Goal: Information Seeking & Learning: Compare options

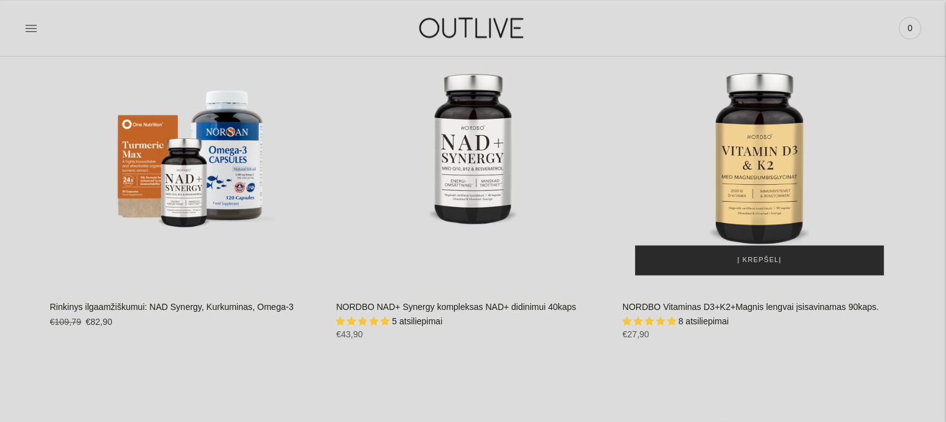
scroll to position [1696, 0]
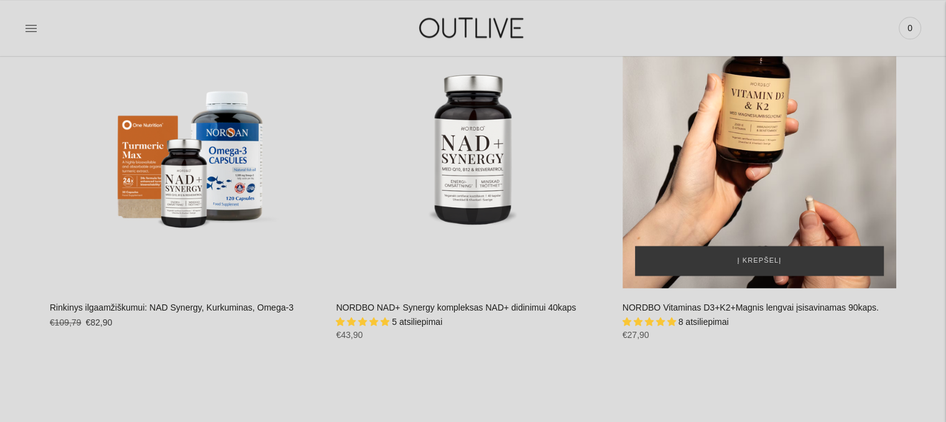
click at [731, 167] on div "NORDBO Vitaminas D3+K2+Magnis lengvai įsisavinamas 90kaps.\a" at bounding box center [760, 151] width 274 height 274
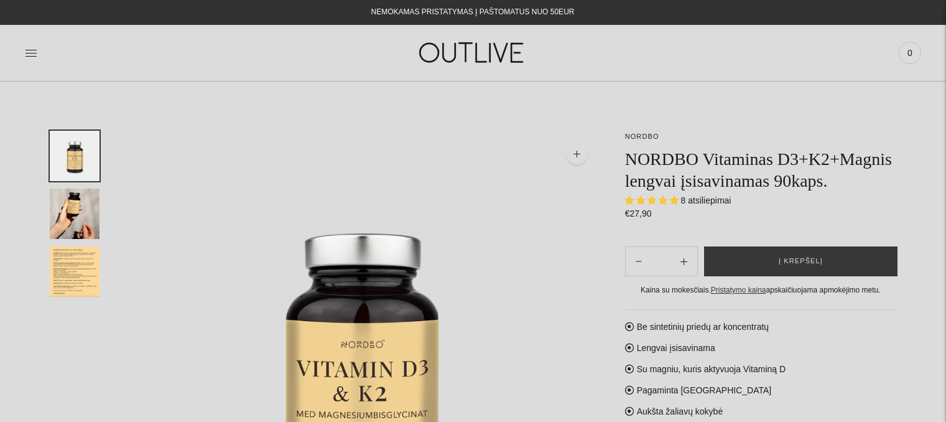
select select "**********"
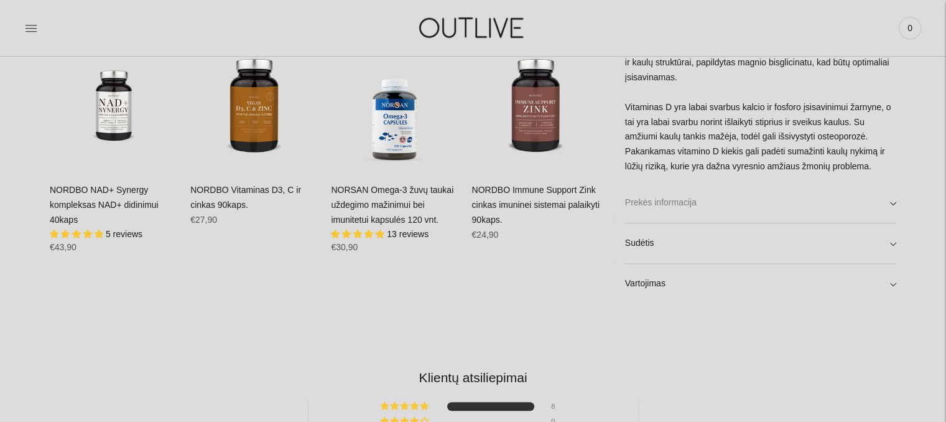
scroll to position [836, 0]
click at [677, 248] on link "Sudėtis" at bounding box center [760, 243] width 271 height 40
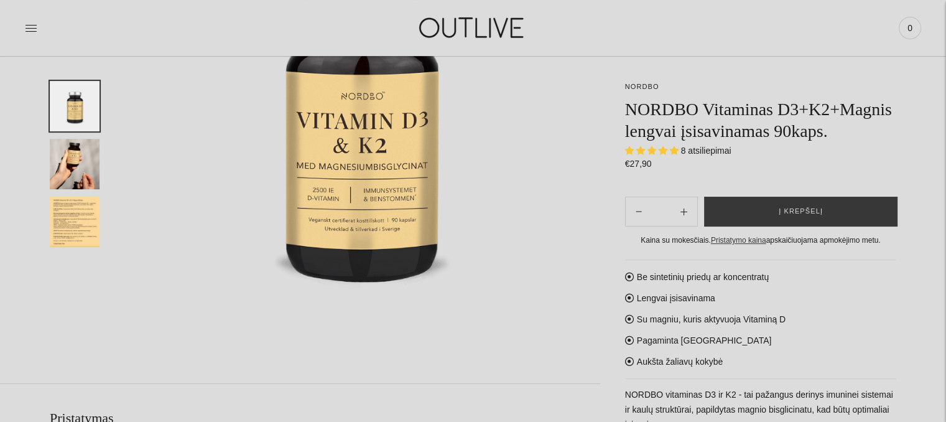
scroll to position [248, 0]
click at [72, 213] on img "Translation missing: en.general.accessibility.image_thumbail" at bounding box center [75, 222] width 50 height 50
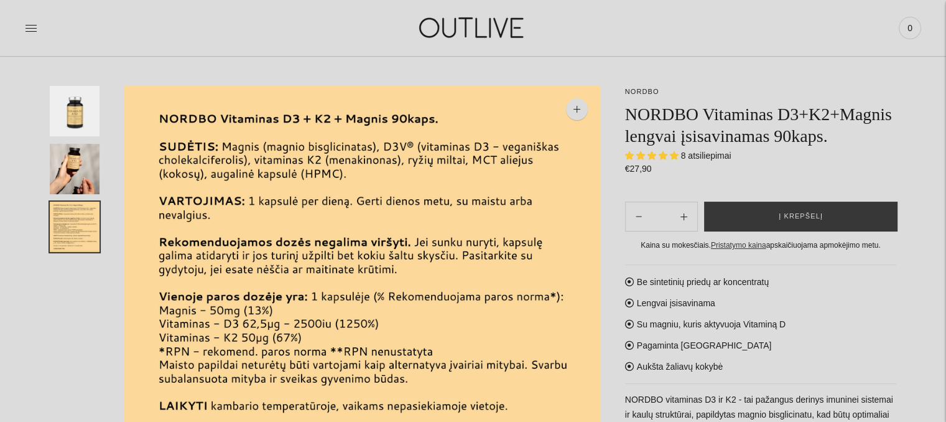
scroll to position [0, 0]
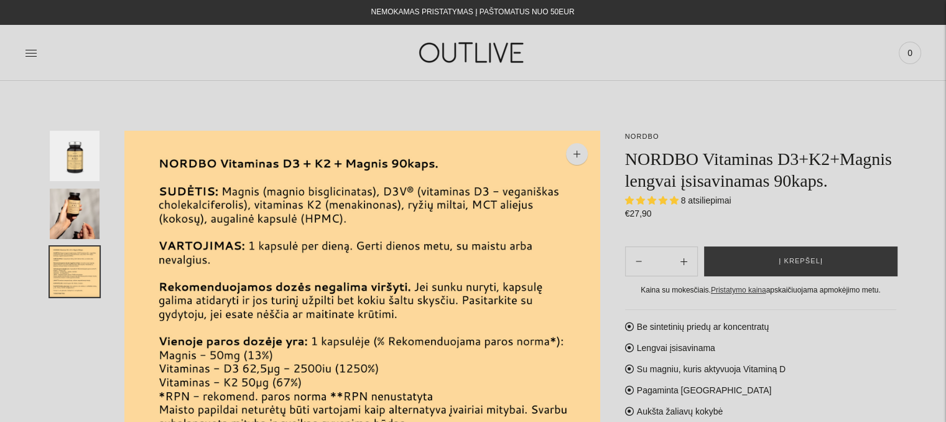
click at [60, 209] on img "Translation missing: en.general.accessibility.image_thumbail" at bounding box center [75, 213] width 50 height 50
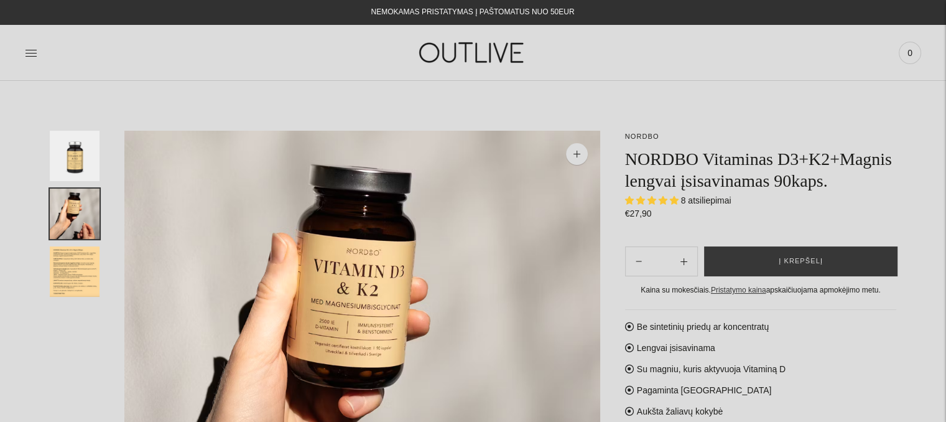
click at [85, 150] on img "Translation missing: en.general.accessibility.image_thumbail" at bounding box center [75, 156] width 50 height 50
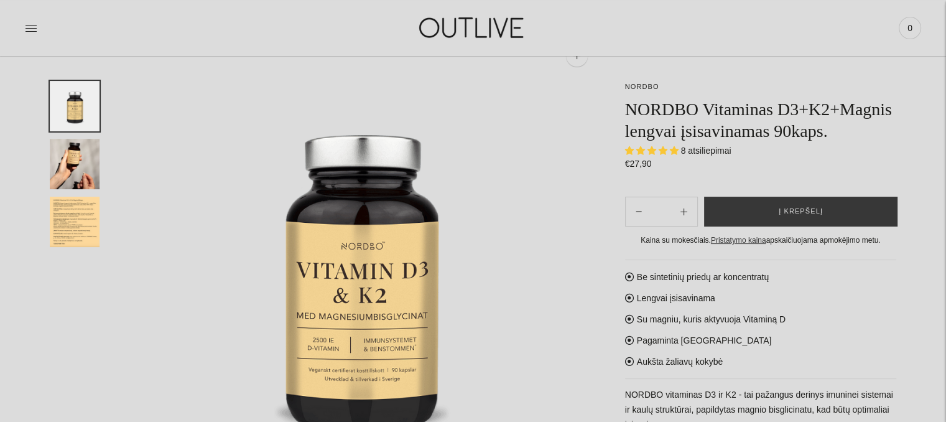
scroll to position [99, 0]
click at [67, 165] on img "Translation missing: en.general.accessibility.image_thumbail" at bounding box center [75, 164] width 50 height 50
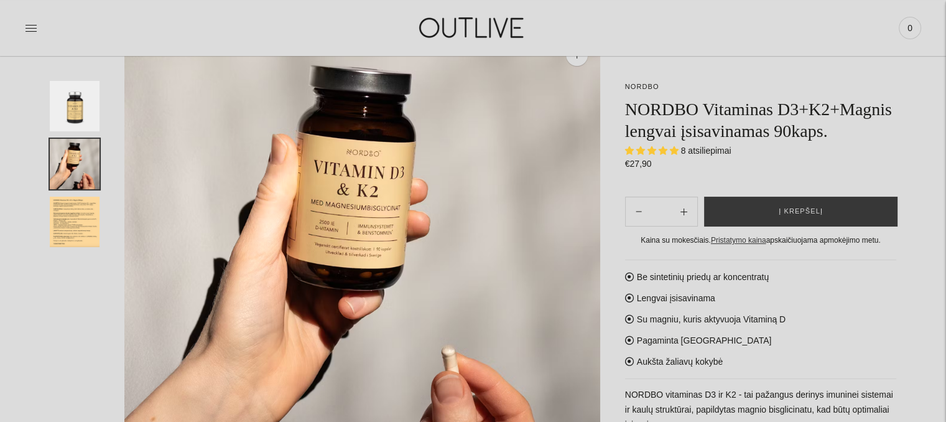
click at [74, 215] on img "Translation missing: en.general.accessibility.image_thumbail" at bounding box center [75, 222] width 50 height 50
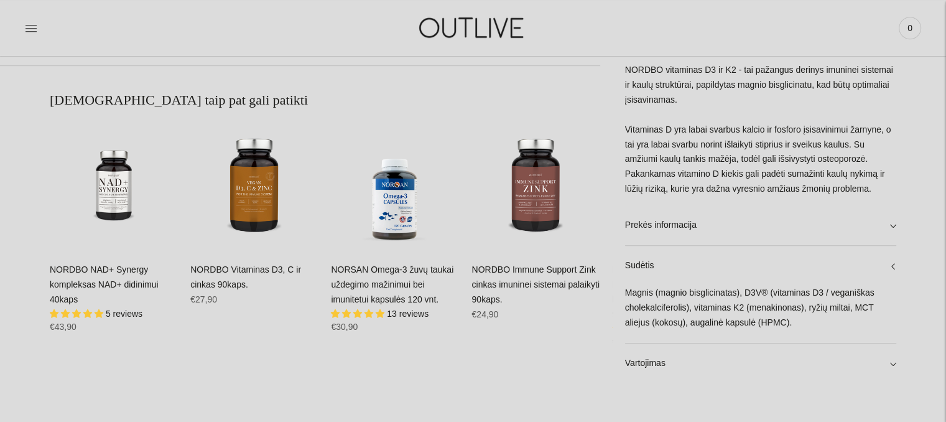
scroll to position [757, 0]
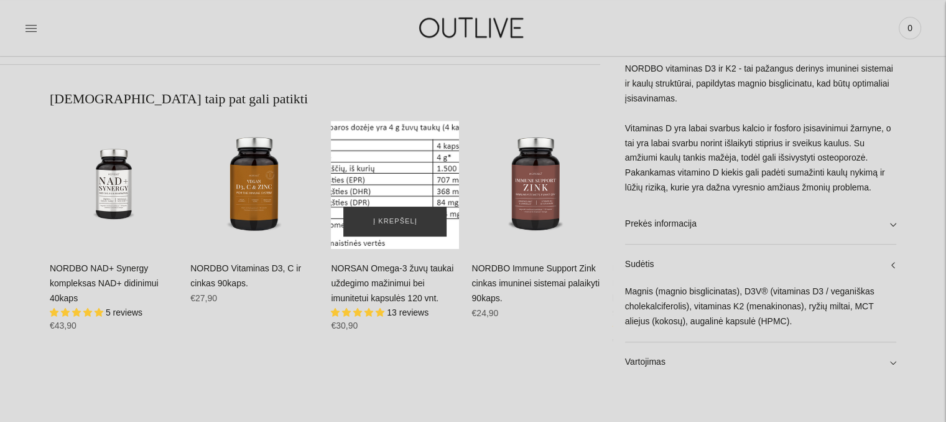
click at [420, 155] on div "NORSAN Omega-3 žuvų taukai uždegimo mažinimui bei imunitetui kapsulės 120 vnt.\a" at bounding box center [395, 185] width 128 height 128
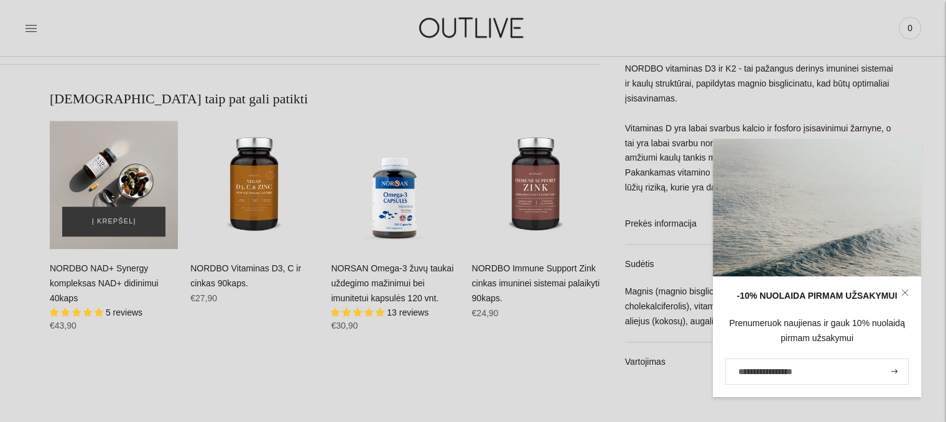
click at [109, 178] on div "NORDBO NAD+ Synergy kompleksas NAD+ didinimui 40kaps\a" at bounding box center [114, 185] width 128 height 128
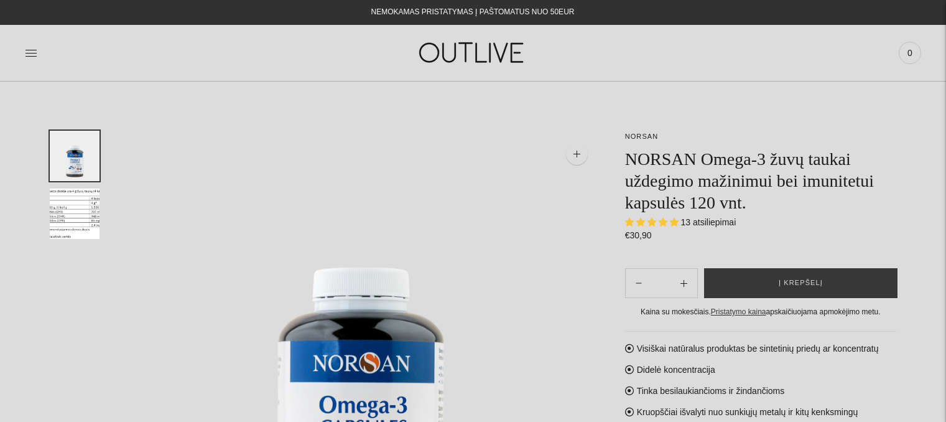
select select "**********"
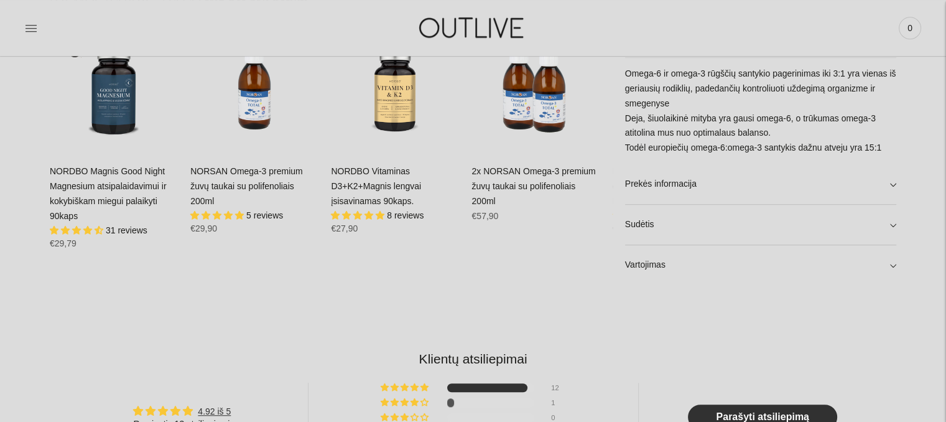
scroll to position [858, 0]
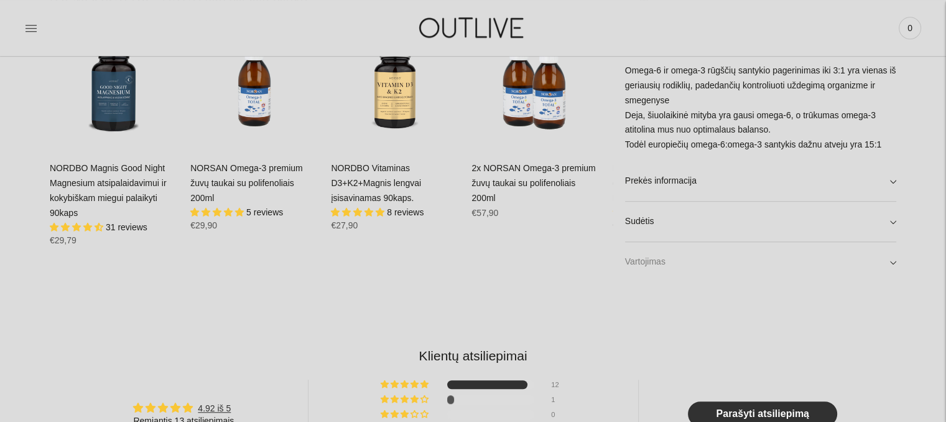
click at [635, 257] on link "Vartojimas" at bounding box center [760, 262] width 271 height 40
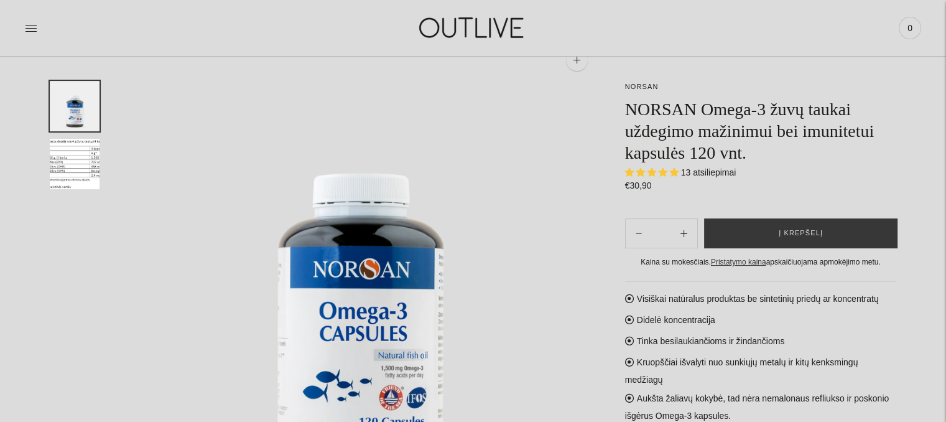
scroll to position [0, 0]
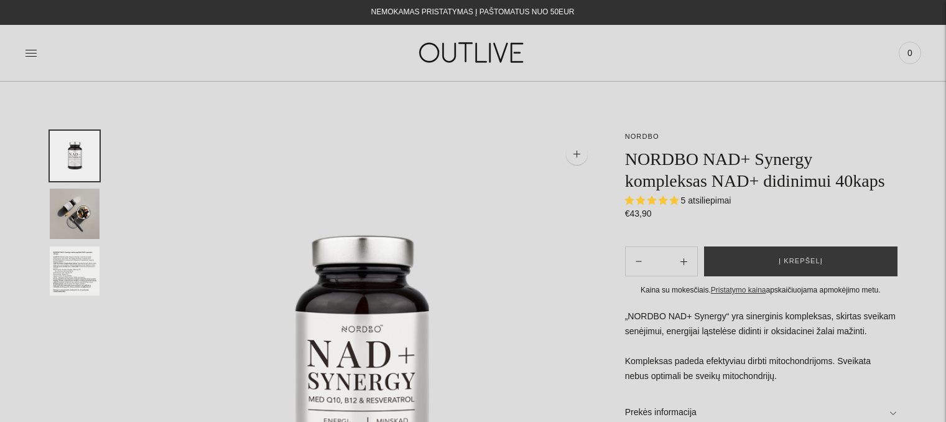
select select "**********"
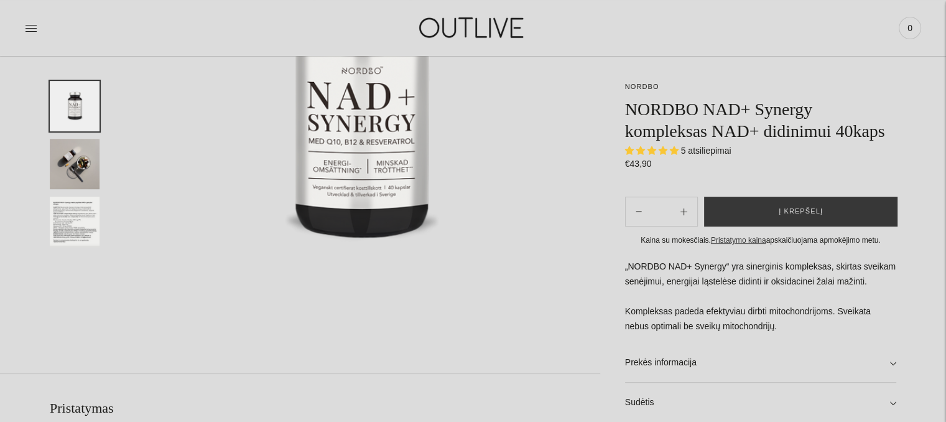
scroll to position [263, 0]
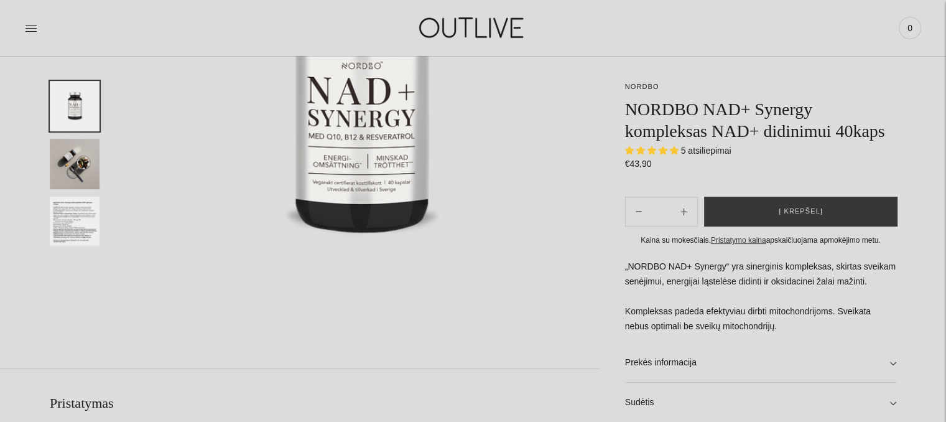
click at [76, 166] on img "Translation missing: en.general.accessibility.image_thumbail" at bounding box center [75, 164] width 50 height 50
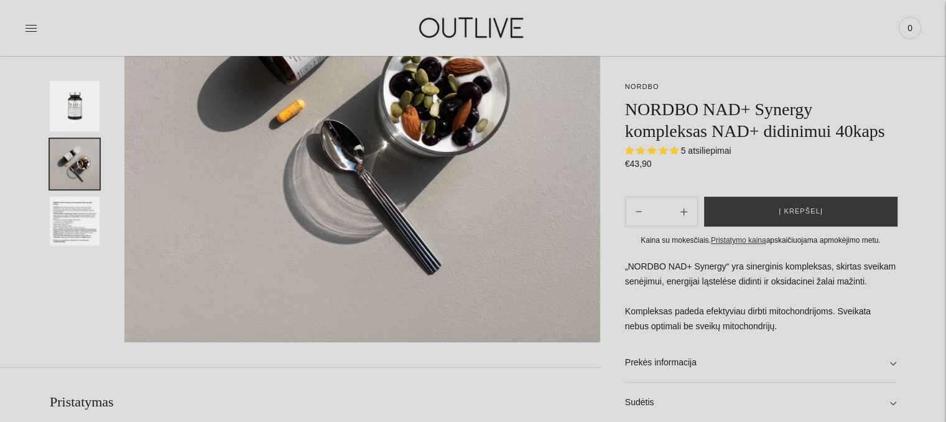
click at [81, 187] on img "Translation missing: en.general.accessibility.image_thumbail" at bounding box center [75, 164] width 50 height 50
click at [69, 215] on img "Translation missing: en.general.accessibility.image_thumbail" at bounding box center [75, 222] width 50 height 50
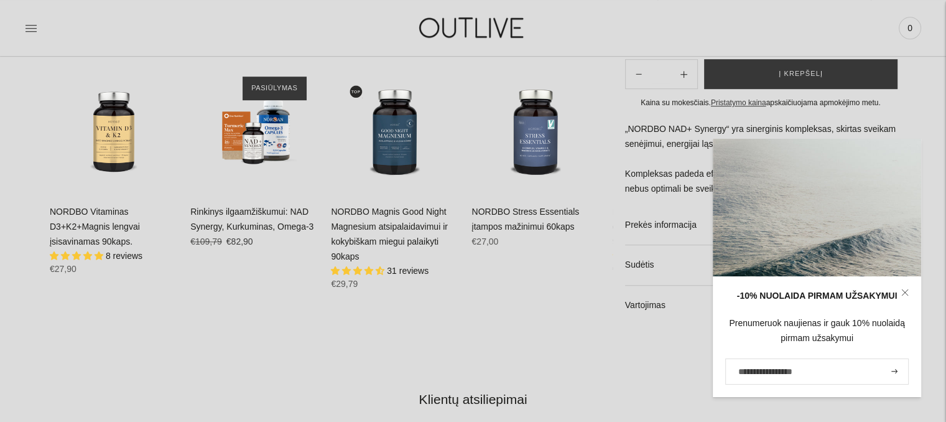
scroll to position [813, 0]
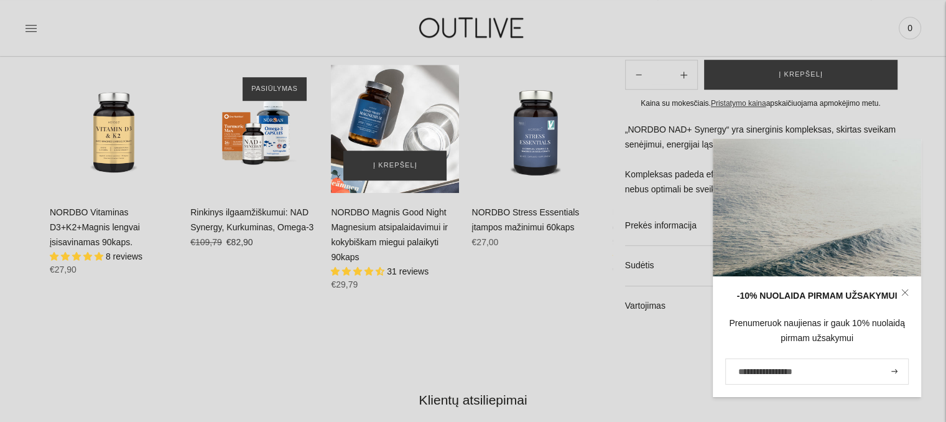
click at [394, 131] on div "NORDBO Magnis Good Night Magnesium atsipalaidavimui ir kokybiškam miegui palaik…" at bounding box center [395, 129] width 128 height 128
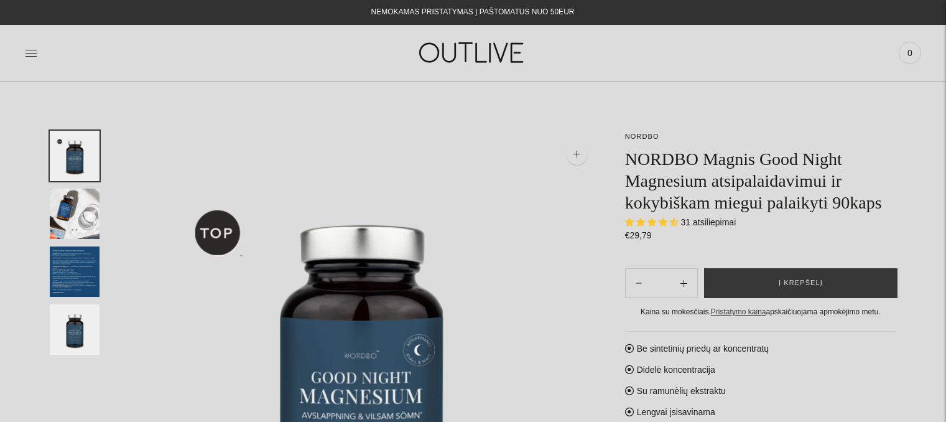
select select "**********"
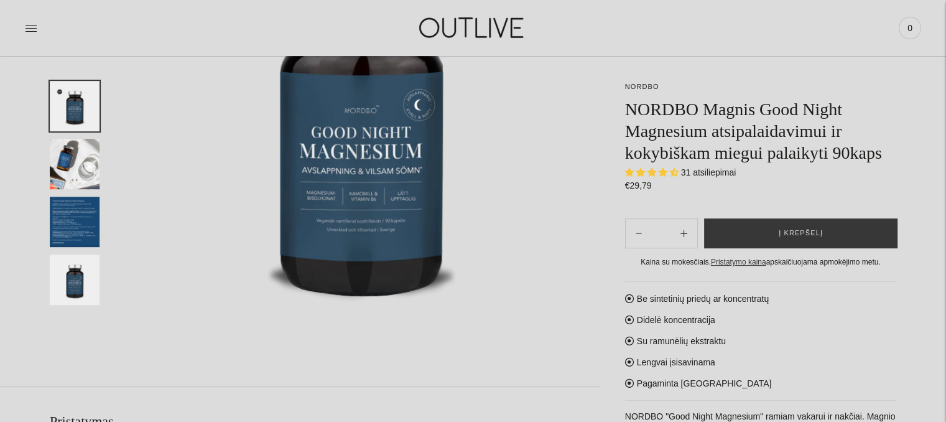
scroll to position [248, 0]
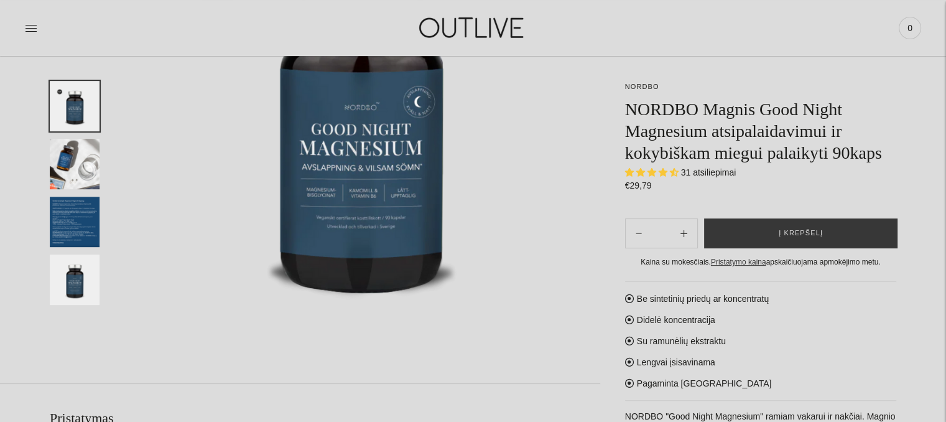
click at [82, 206] on img "Translation missing: en.general.accessibility.image_thumbail" at bounding box center [75, 222] width 50 height 50
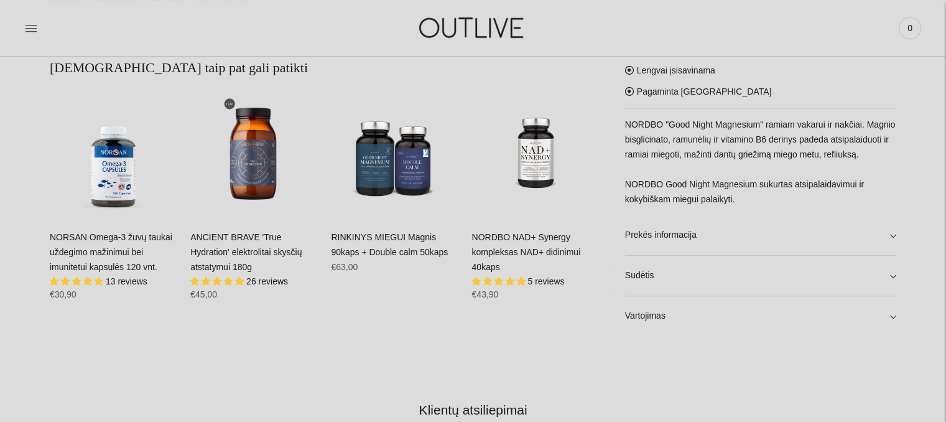
scroll to position [795, 0]
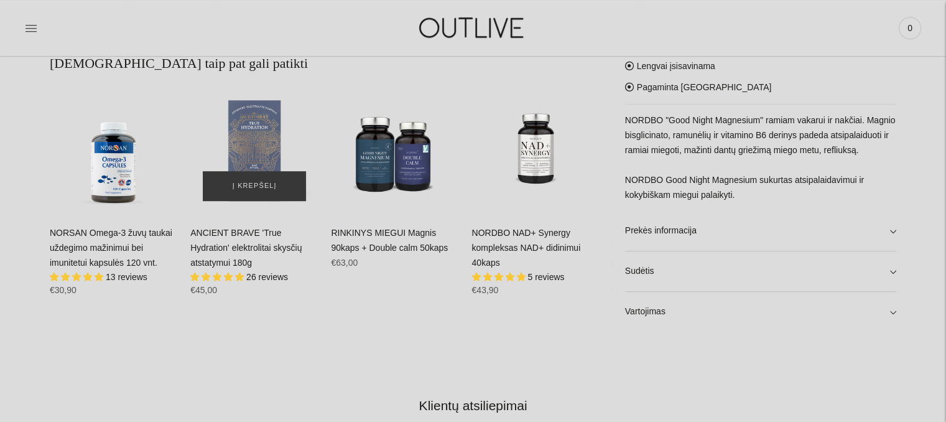
click at [263, 136] on div "ANCIENT BRAVE 'True Hydration' elektrolitai skysčių atstatymui 180g\a" at bounding box center [254, 149] width 128 height 128
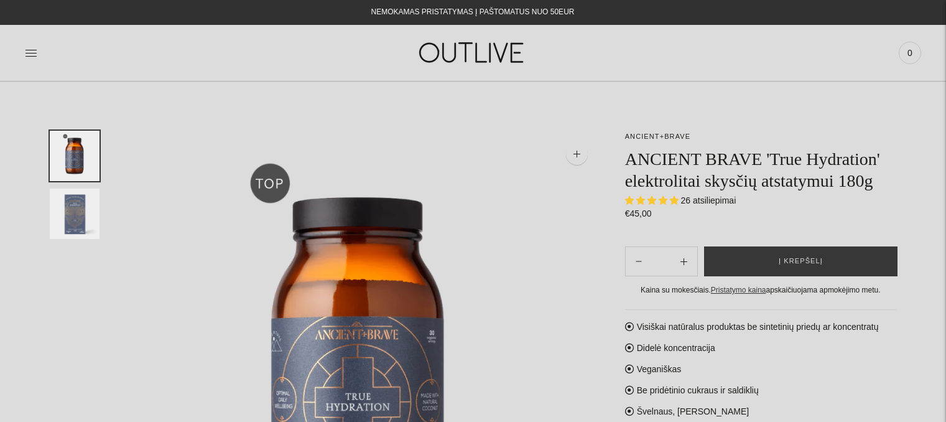
select select "**********"
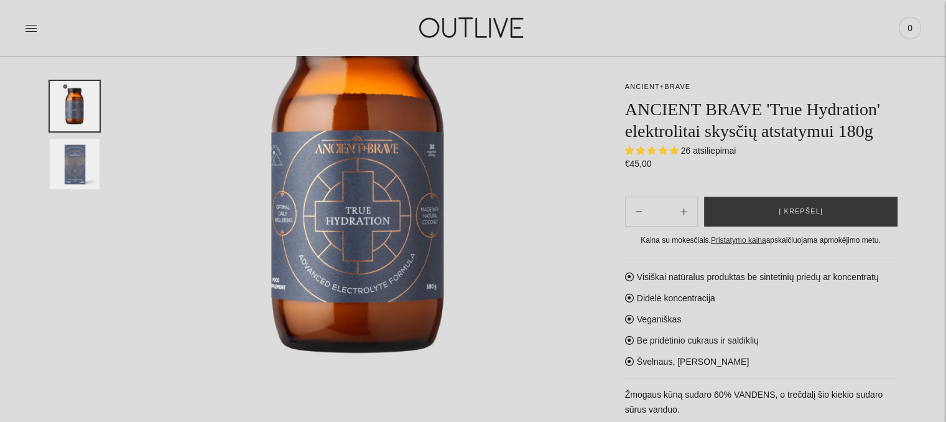
click at [83, 172] on img "Translation missing: en.general.accessibility.image_thumbail" at bounding box center [75, 164] width 50 height 50
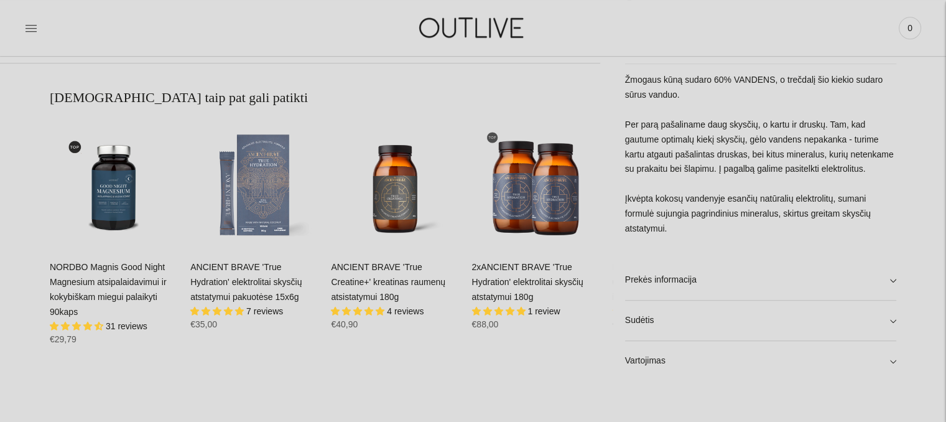
scroll to position [759, 0]
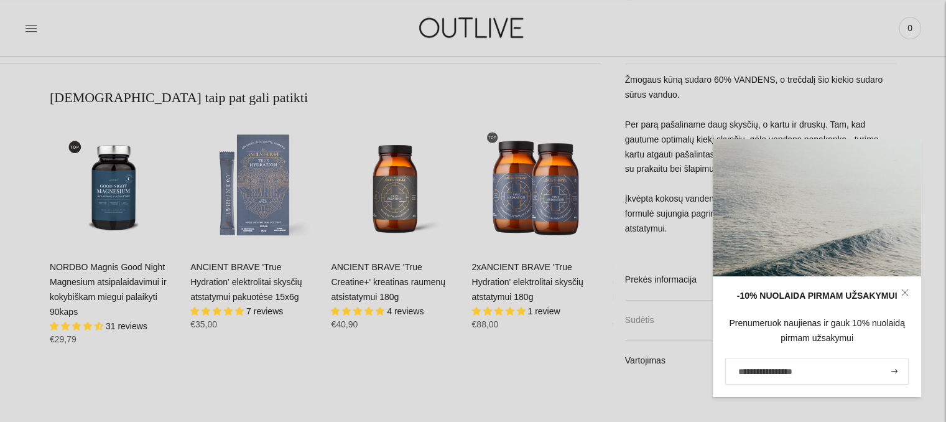
click at [649, 318] on link "Sudėtis" at bounding box center [760, 320] width 271 height 40
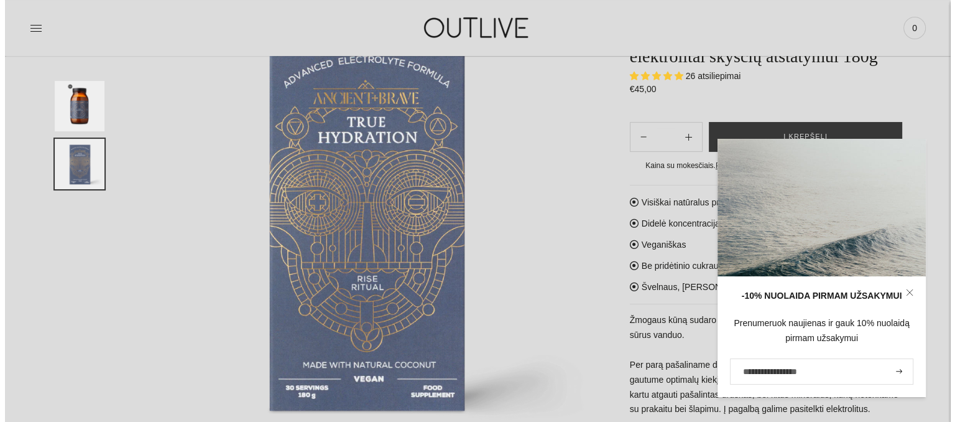
scroll to position [0, 0]
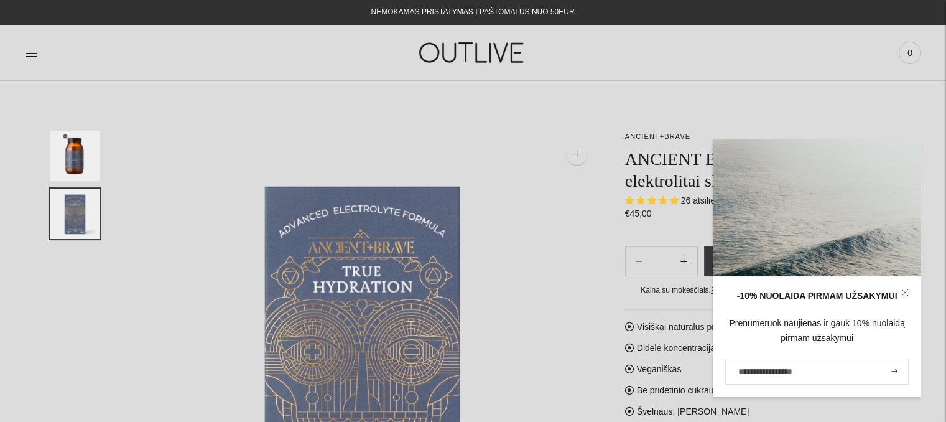
click at [32, 45] on link at bounding box center [31, 52] width 12 height 27
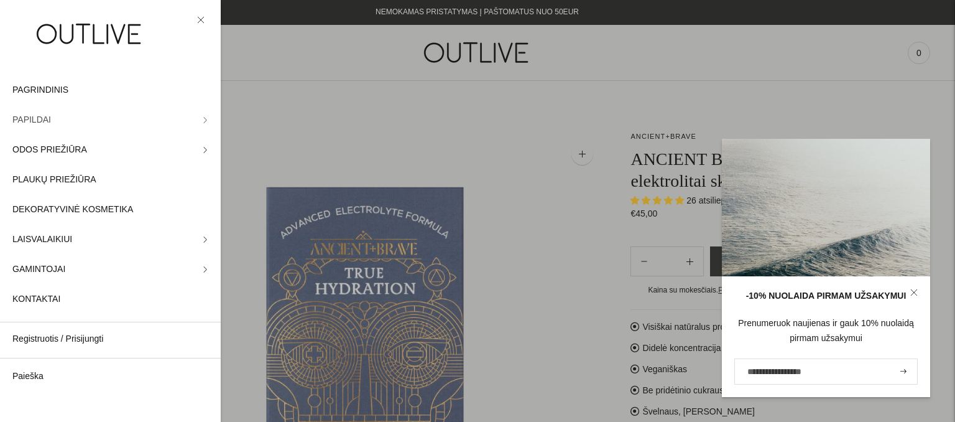
click at [57, 120] on link "PAPILDAI" at bounding box center [110, 120] width 221 height 30
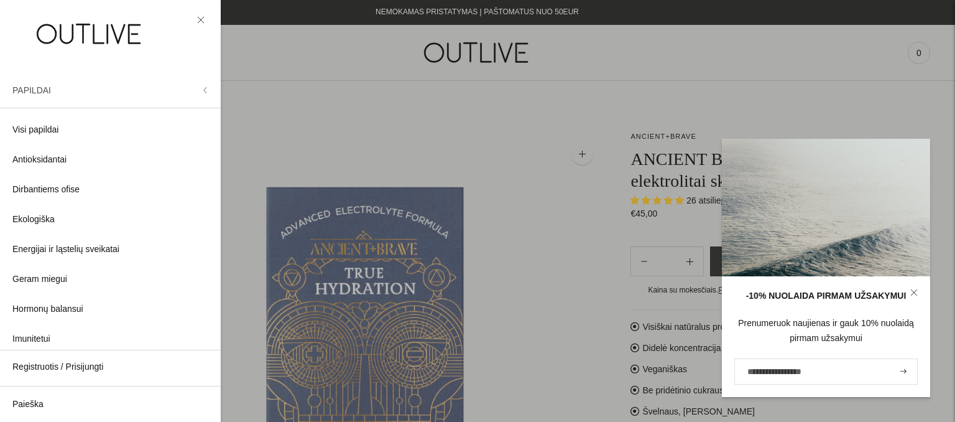
click at [41, 93] on span "PAPILDAI" at bounding box center [31, 90] width 39 height 10
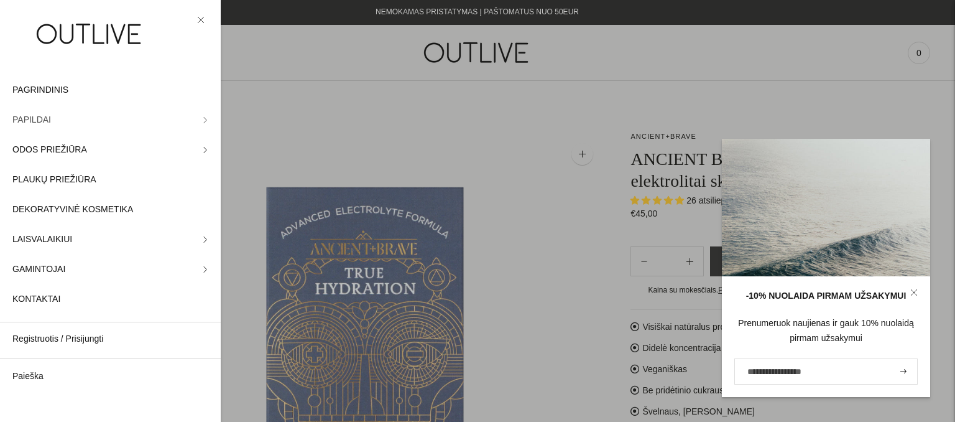
click at [37, 121] on span "PAPILDAI" at bounding box center [31, 120] width 39 height 15
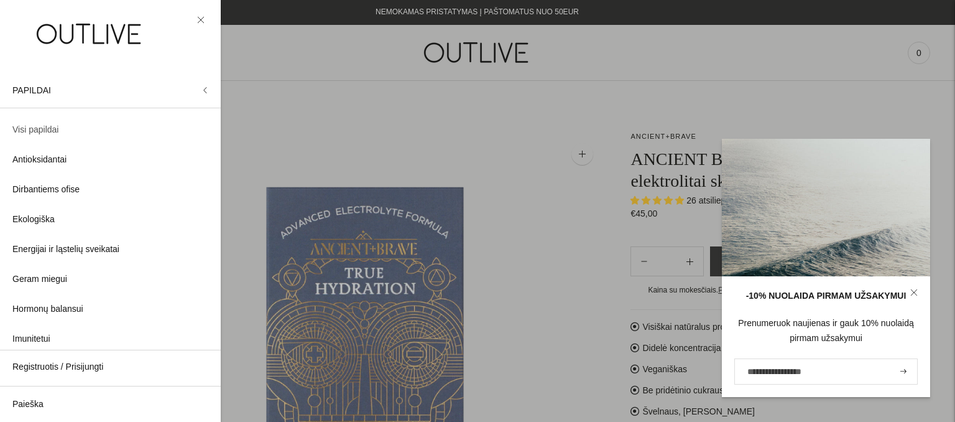
click at [40, 126] on span "Visi papildai" at bounding box center [35, 130] width 46 height 15
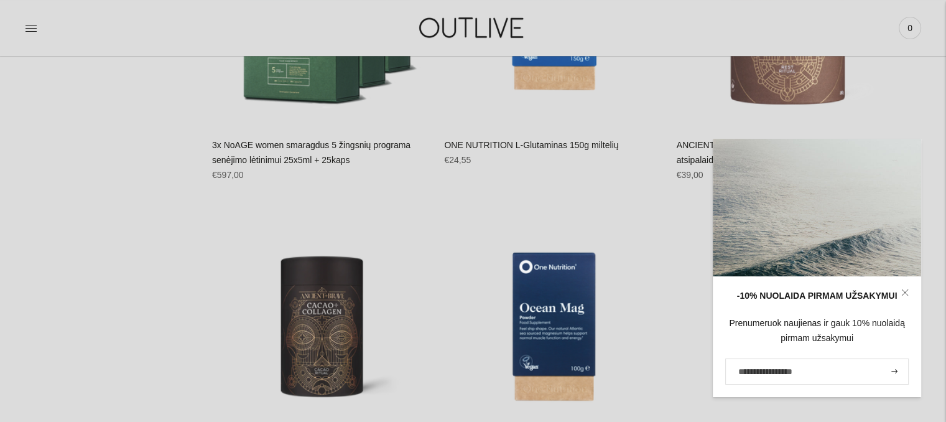
scroll to position [9916, 0]
